Goal: Check status: Check status

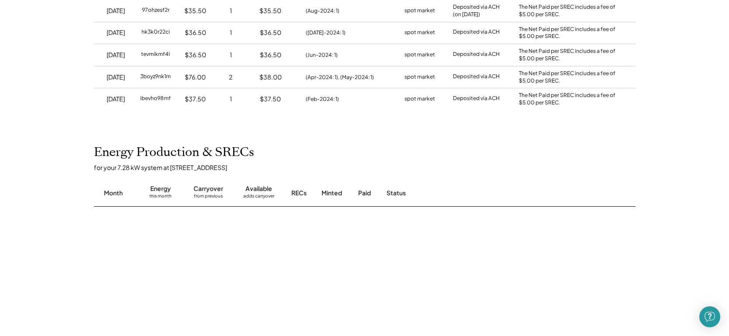
scroll to position [312, 0]
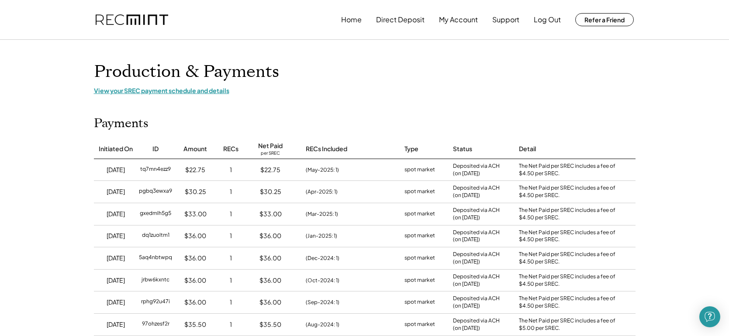
click at [161, 91] on div "View your SREC payment schedule and details" at bounding box center [364, 90] width 541 height 8
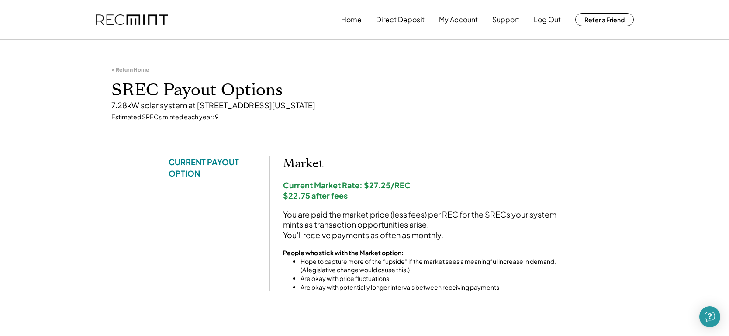
click at [138, 69] on div "< Return Home" at bounding box center [130, 69] width 38 height 7
click at [117, 69] on div "< Return Home" at bounding box center [130, 69] width 38 height 7
click at [357, 14] on button "Home" at bounding box center [351, 19] width 21 height 17
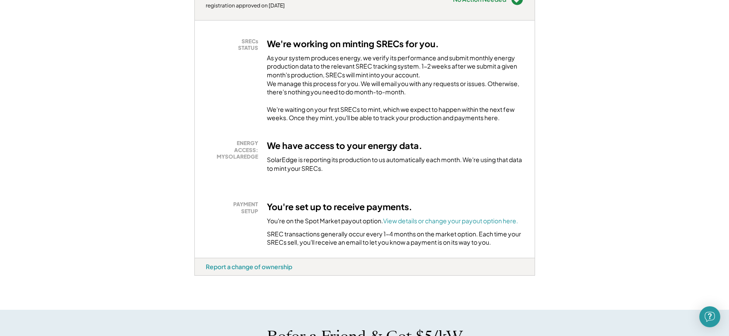
scroll to position [155, 0]
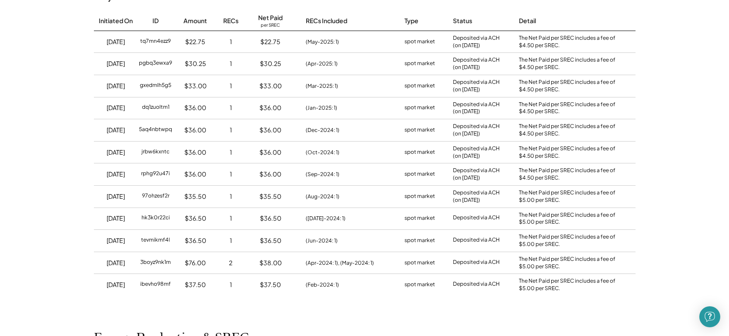
scroll to position [127, 0]
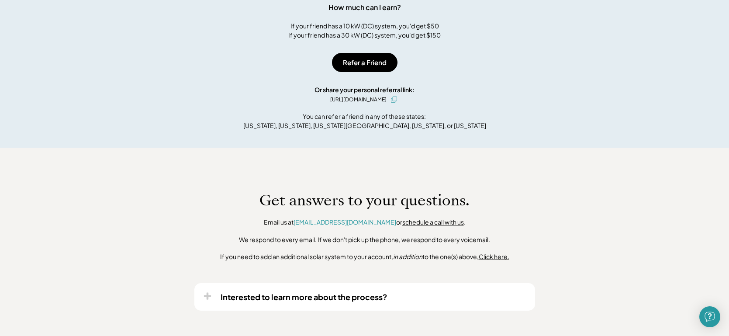
scroll to position [703, 0]
